Goal: Task Accomplishment & Management: Complete application form

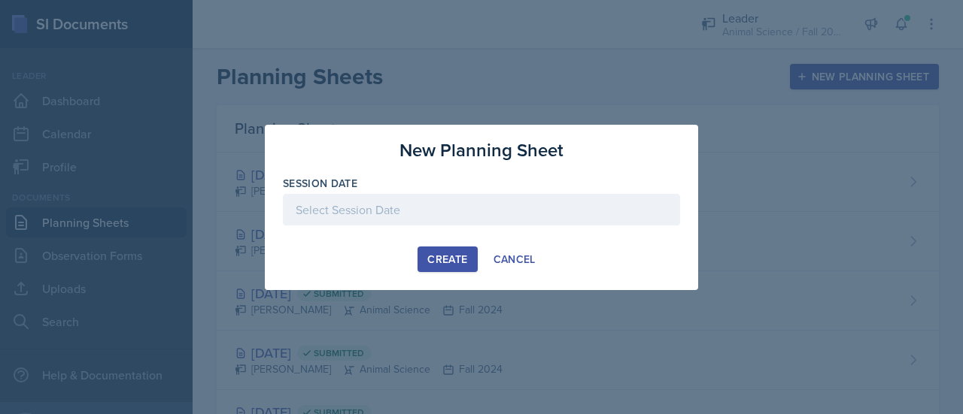
click at [445, 205] on div at bounding box center [481, 210] width 397 height 32
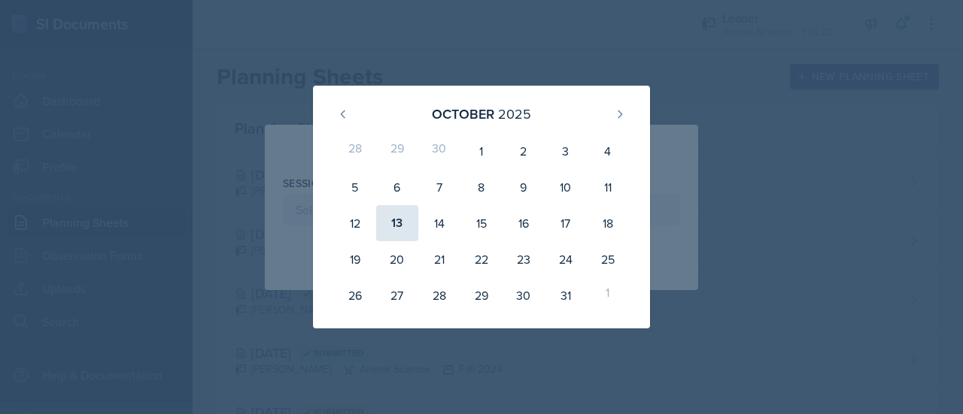
click at [395, 228] on div "13" at bounding box center [397, 223] width 42 height 36
type input "[DATE]"
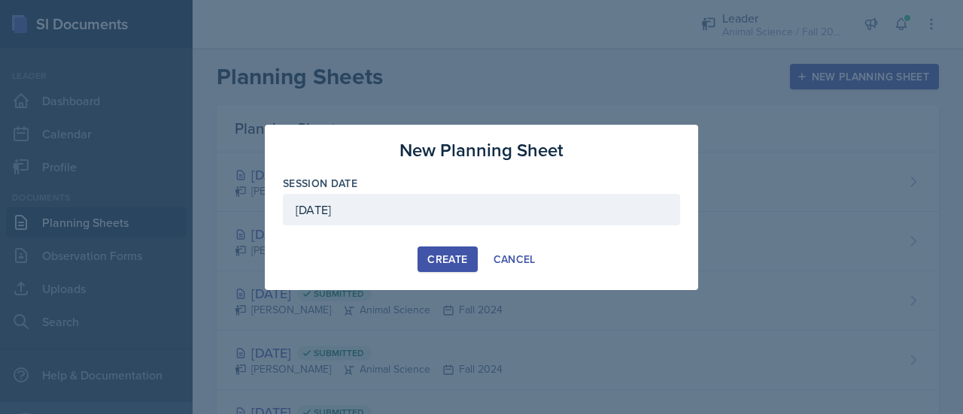
click at [456, 259] on div "Create" at bounding box center [447, 259] width 40 height 12
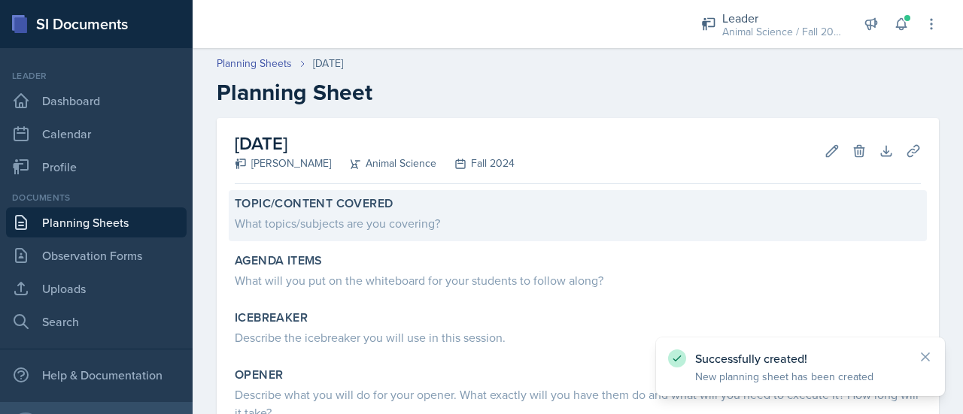
click at [354, 217] on div "What topics/subjects are you covering?" at bounding box center [578, 223] width 686 height 18
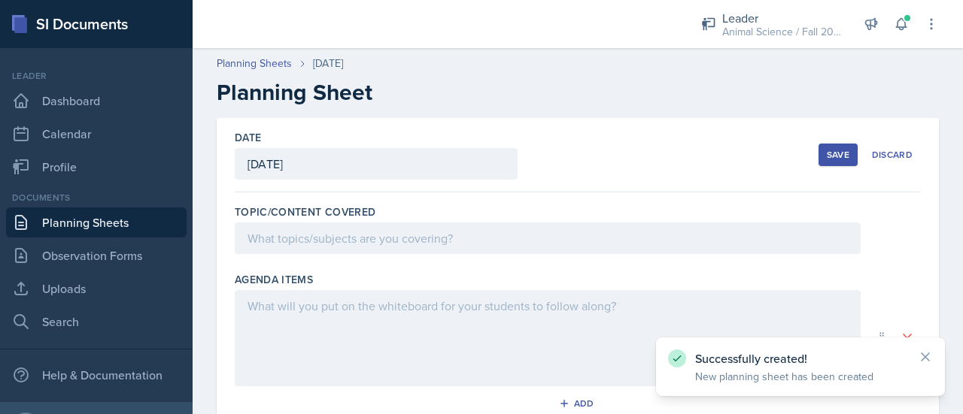
click at [360, 241] on div at bounding box center [548, 239] width 626 height 32
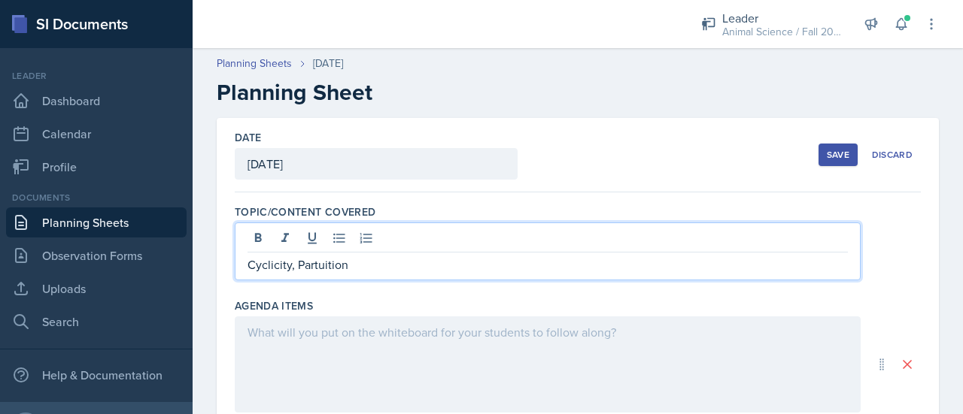
click at [317, 269] on p "Cyclicity, Partuition" at bounding box center [547, 265] width 600 height 18
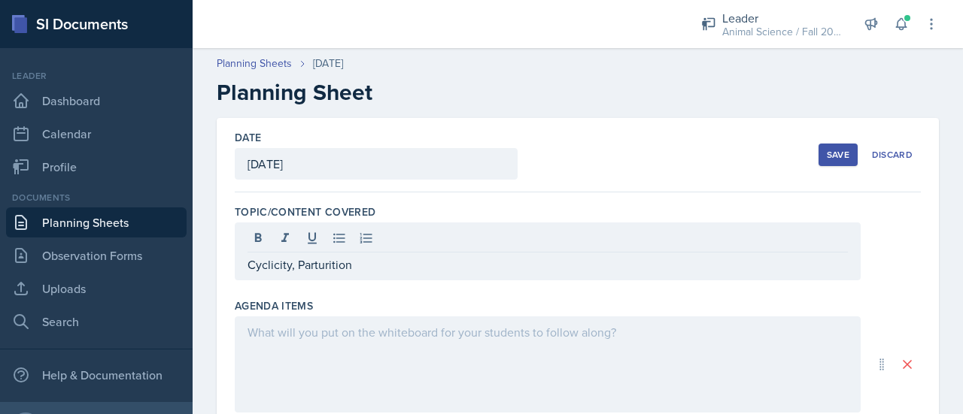
click at [357, 345] on div at bounding box center [548, 365] width 626 height 96
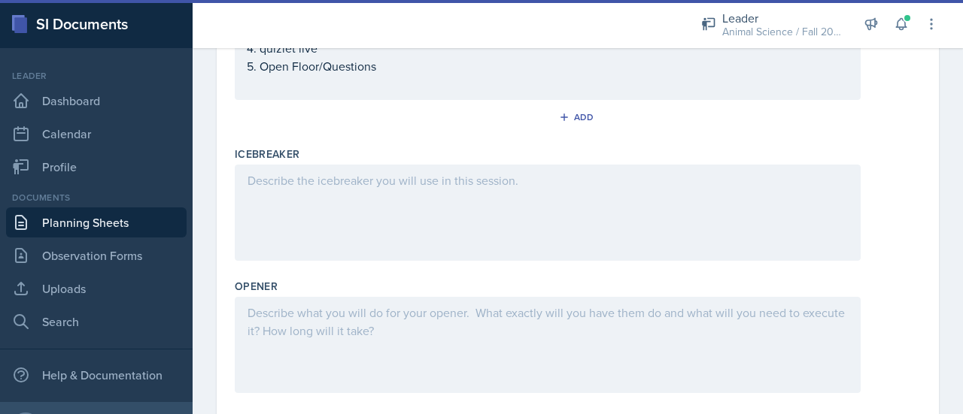
click at [369, 246] on div at bounding box center [548, 213] width 626 height 96
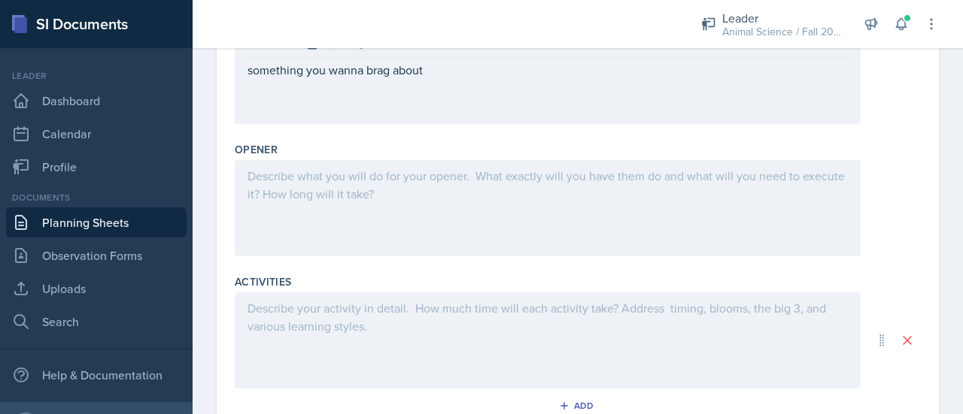
click at [342, 213] on div at bounding box center [548, 208] width 626 height 96
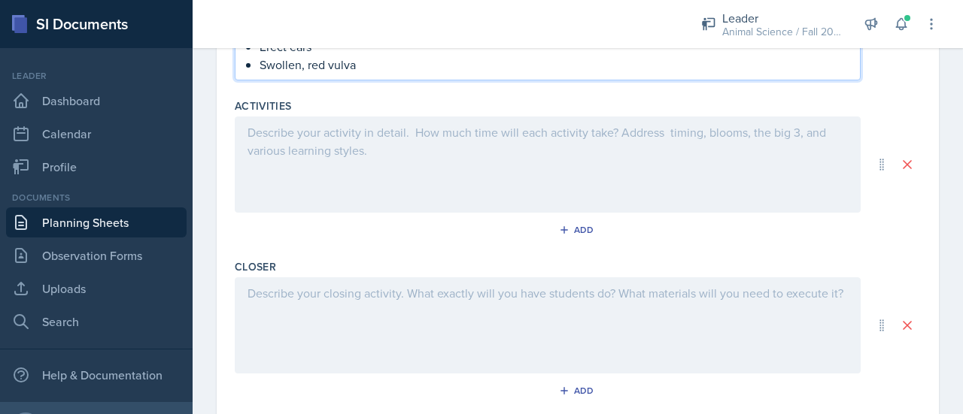
click at [339, 159] on div at bounding box center [548, 165] width 626 height 96
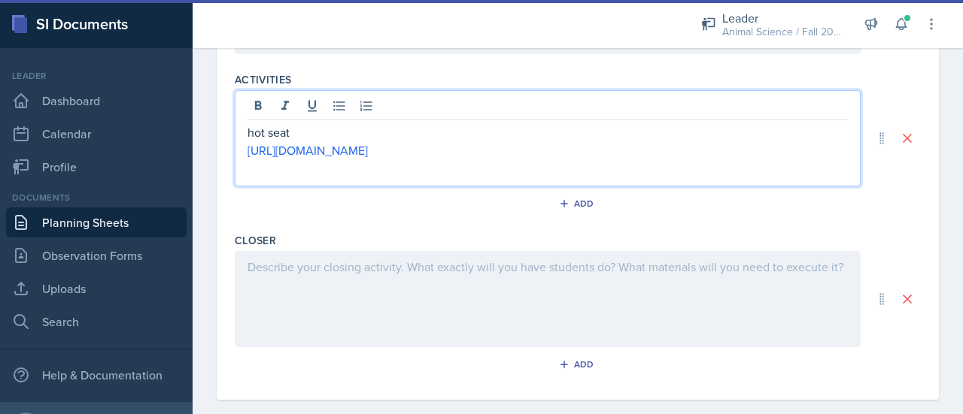
scroll to position [876, 0]
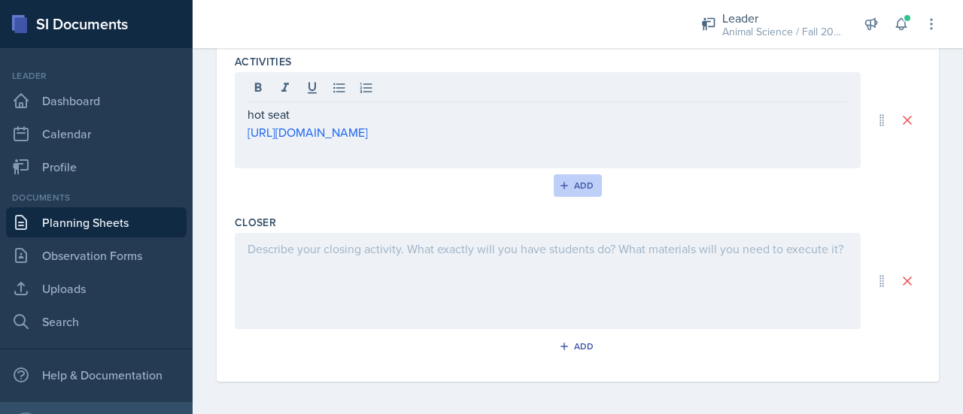
click at [561, 181] on icon "button" at bounding box center [564, 186] width 11 height 11
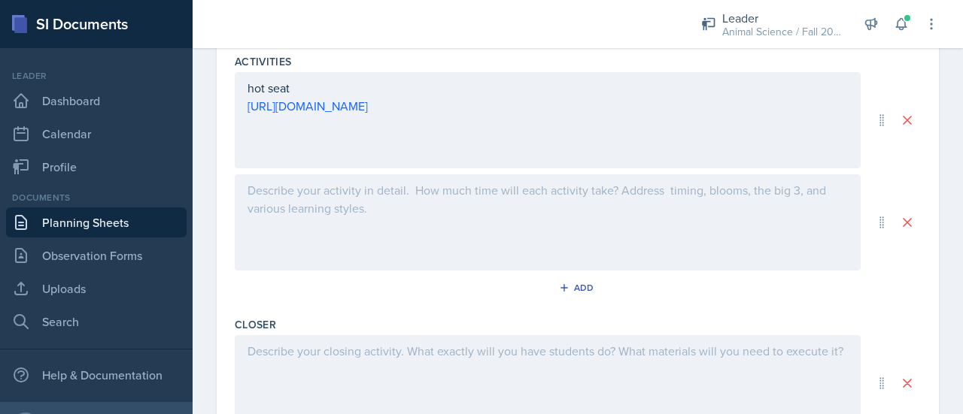
click at [378, 207] on div at bounding box center [548, 223] width 626 height 96
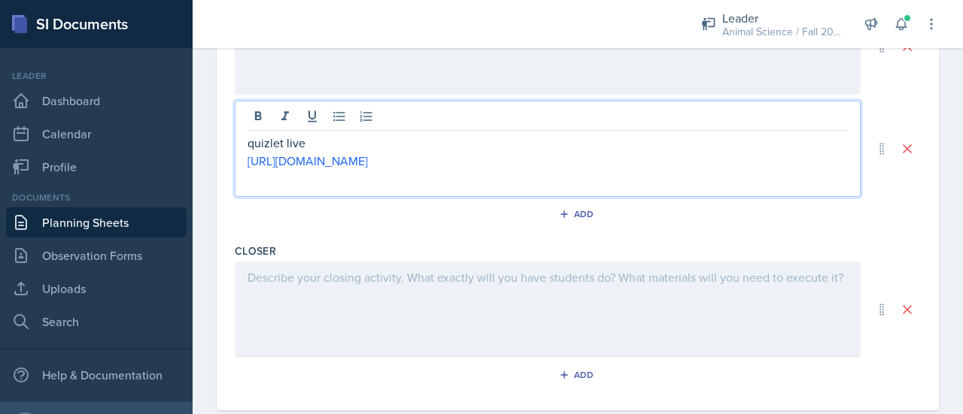
scroll to position [978, 0]
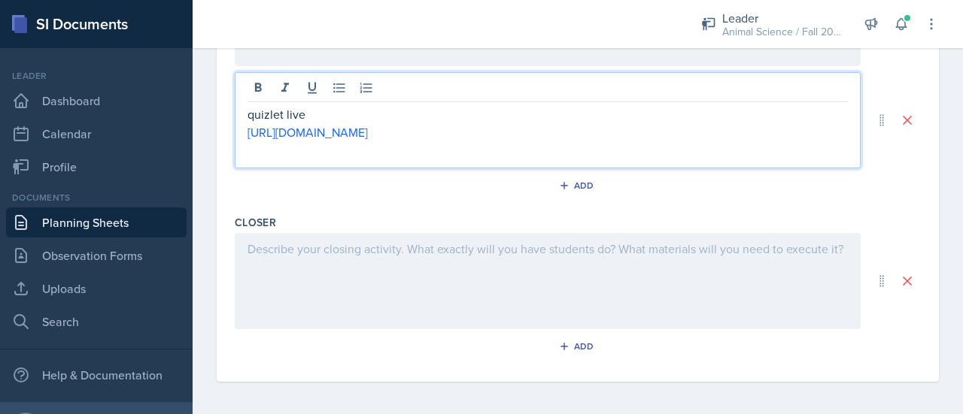
click at [366, 288] on div at bounding box center [548, 281] width 626 height 96
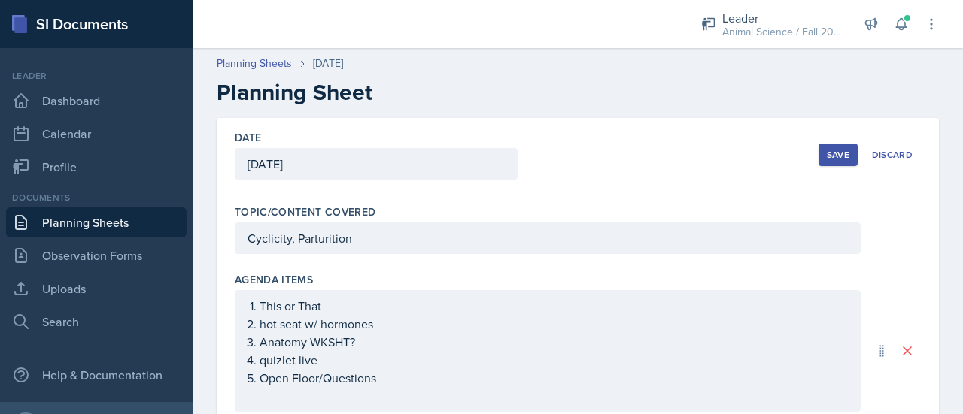
scroll to position [15, 0]
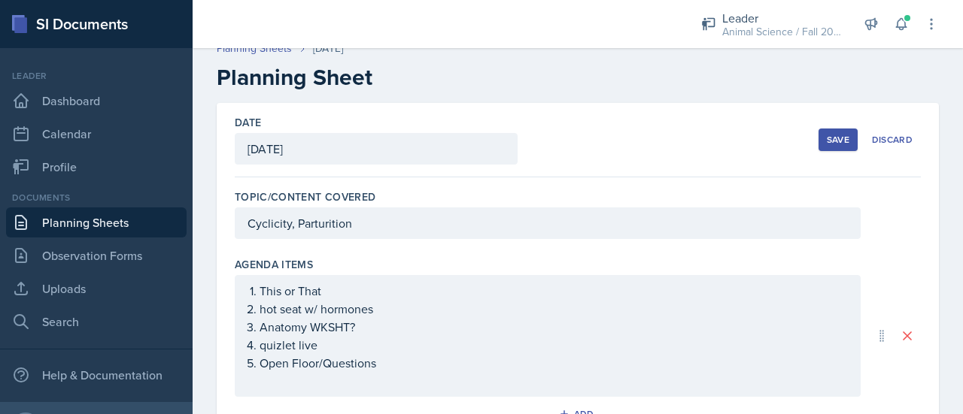
click at [827, 144] on div "Save" at bounding box center [838, 140] width 23 height 12
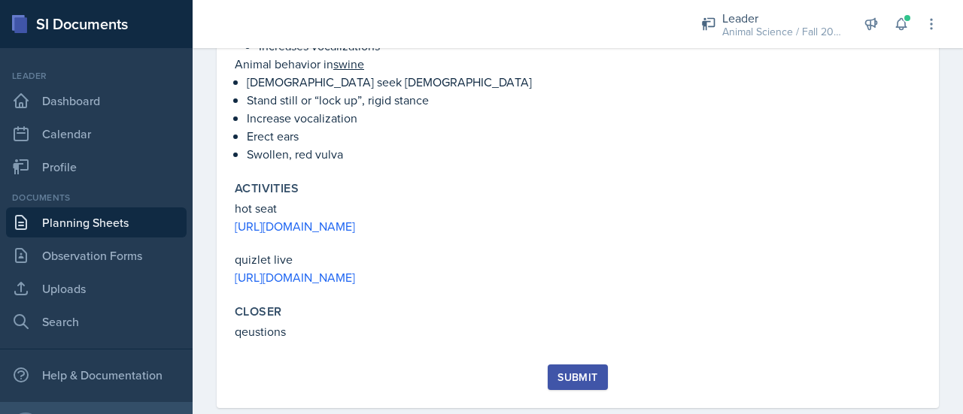
scroll to position [618, 0]
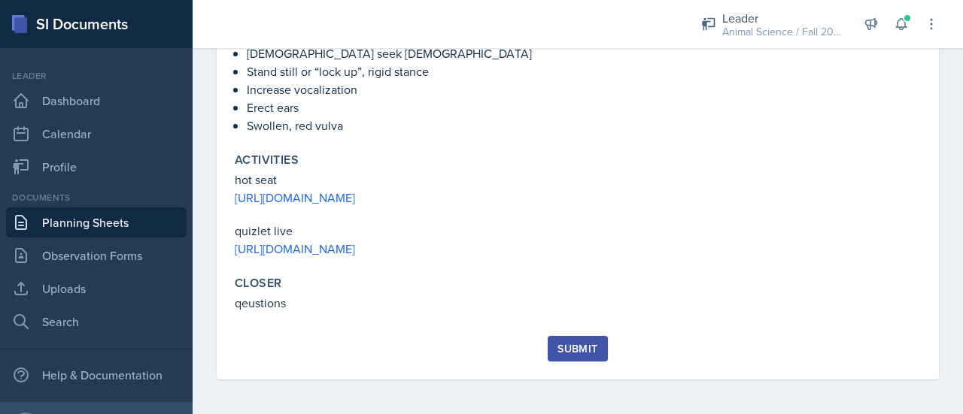
click at [585, 356] on button "Submit" at bounding box center [577, 349] width 59 height 26
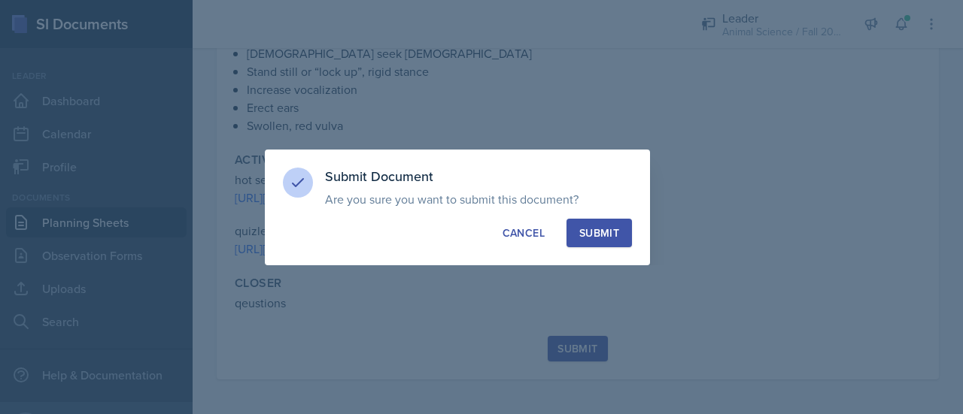
click at [611, 229] on div "Submit" at bounding box center [599, 233] width 40 height 15
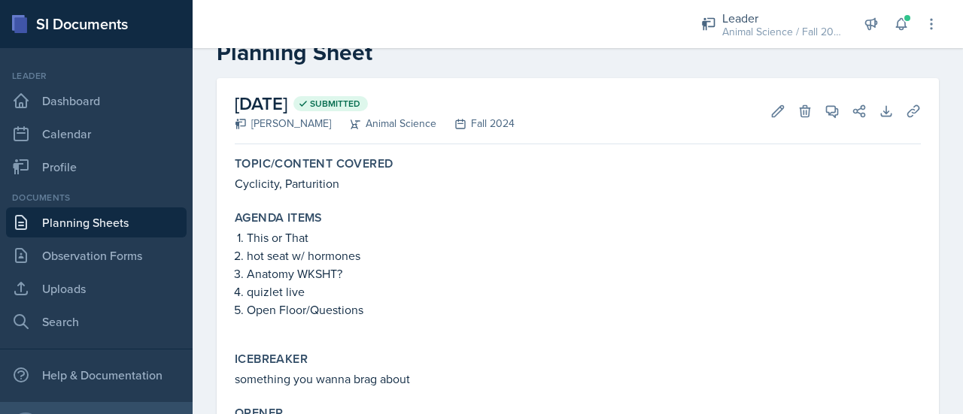
scroll to position [0, 0]
